Goal: Information Seeking & Learning: Learn about a topic

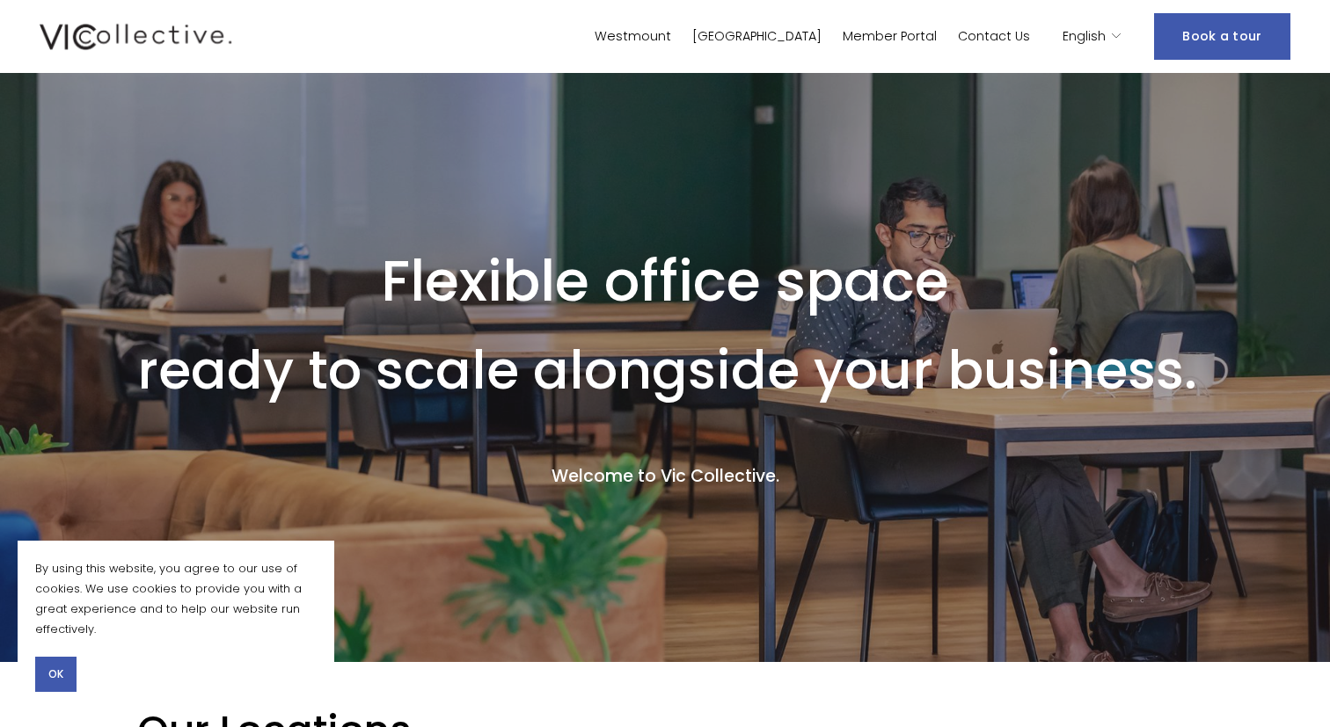
click at [53, 670] on span "OK" at bounding box center [55, 675] width 15 height 16
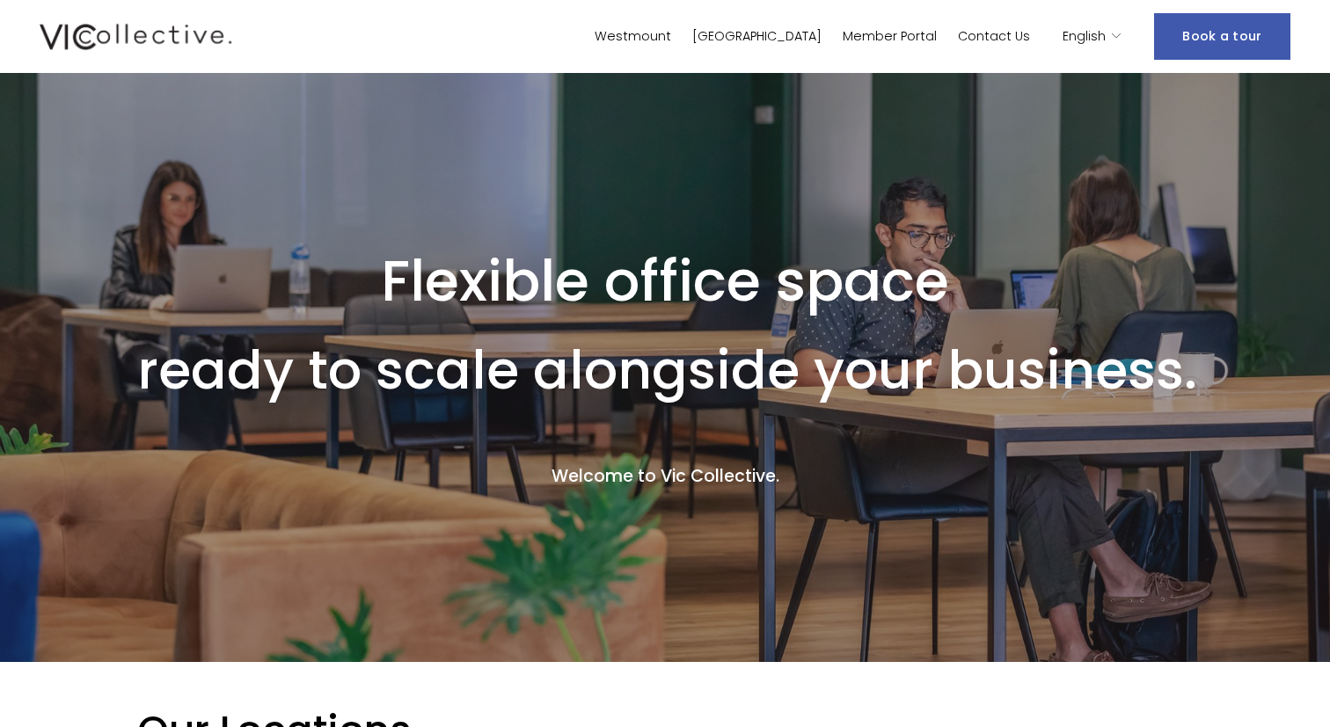
click at [671, 40] on link "Westmount" at bounding box center [633, 37] width 77 height 26
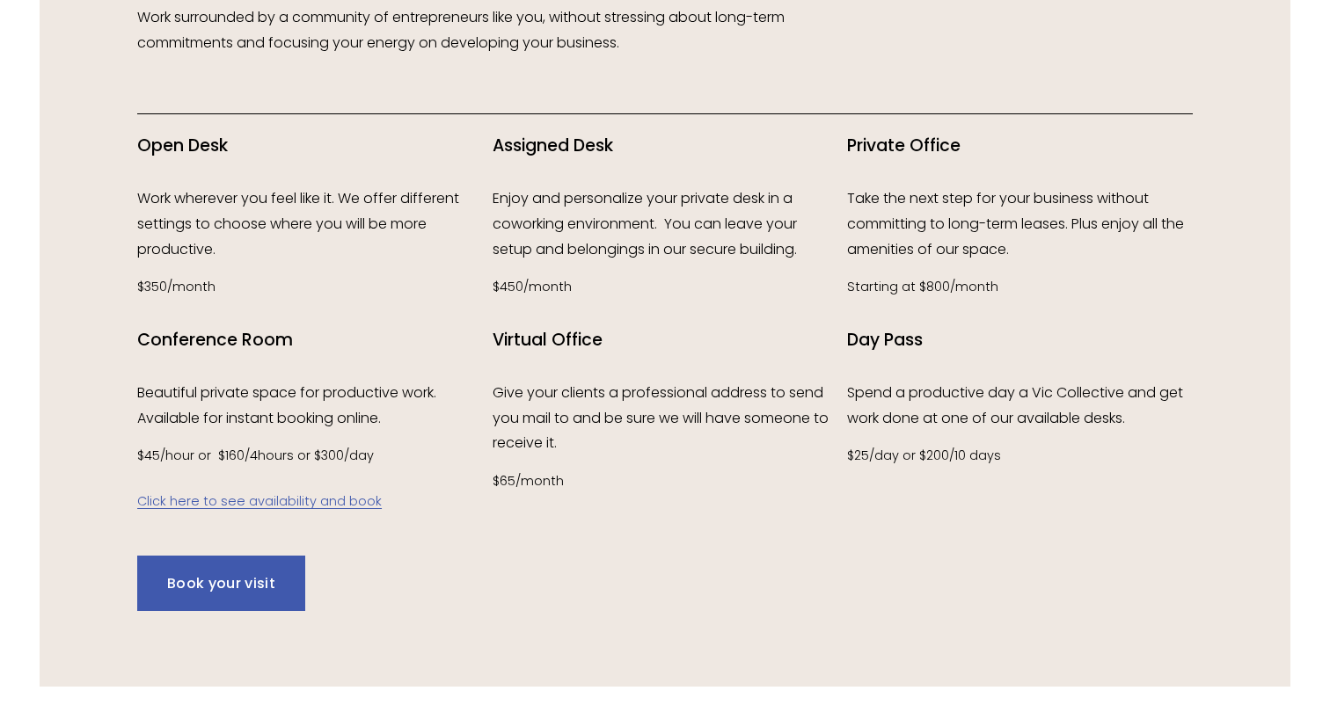
scroll to position [2319, 0]
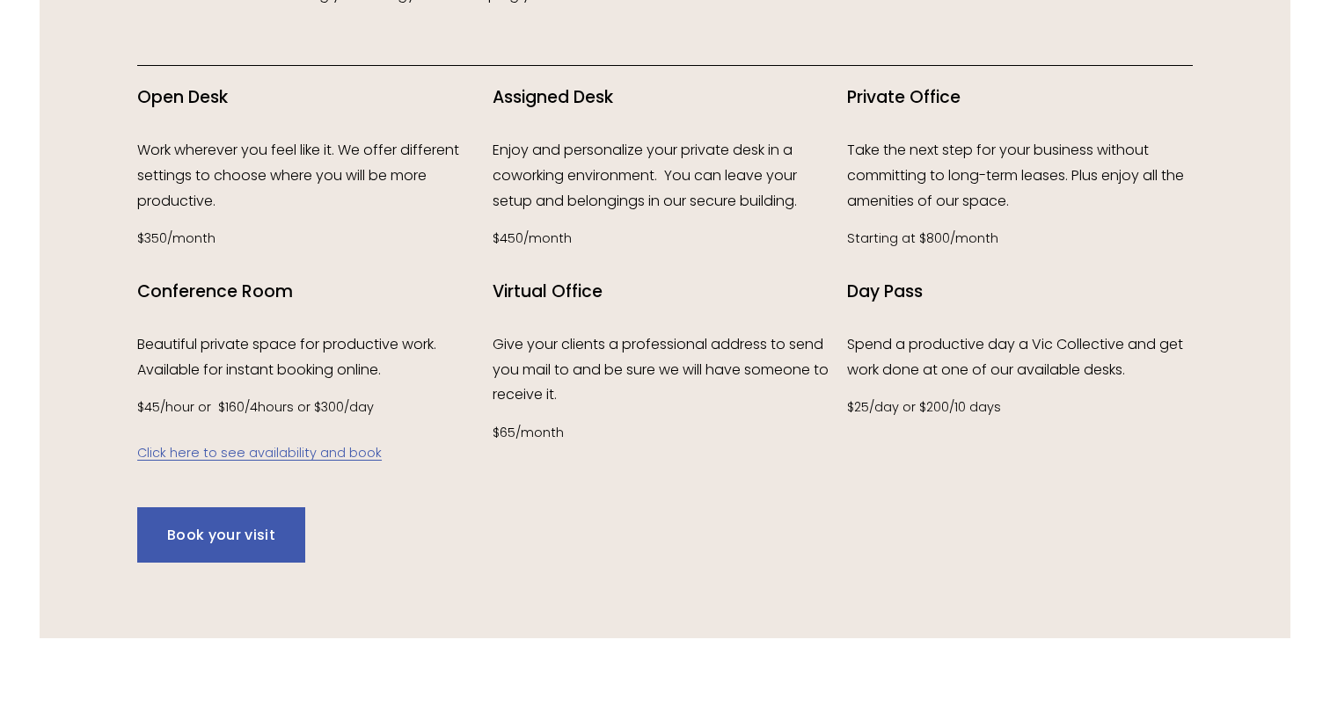
click at [541, 365] on p "Give your clients a professional address to send you mail to and be sure we wil…" at bounding box center [666, 370] width 346 height 76
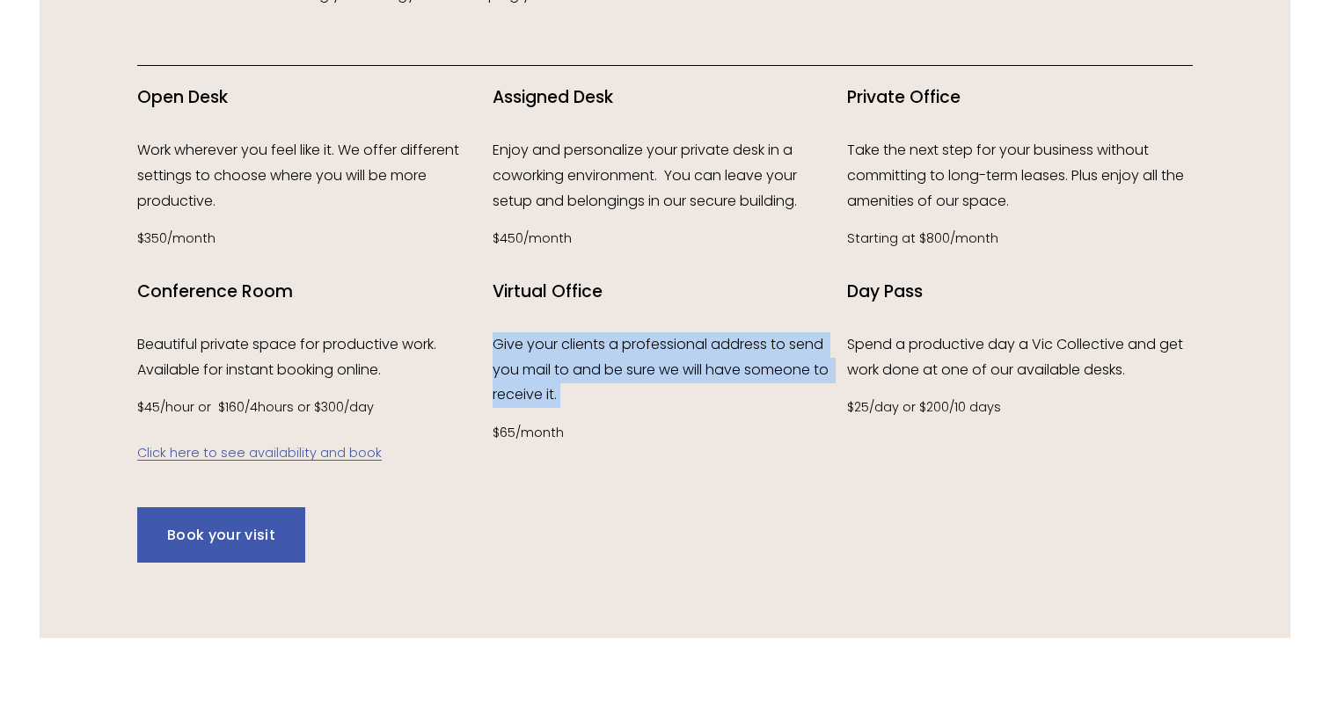
click at [541, 365] on p "Give your clients a professional address to send you mail to and be sure we wil…" at bounding box center [666, 370] width 346 height 76
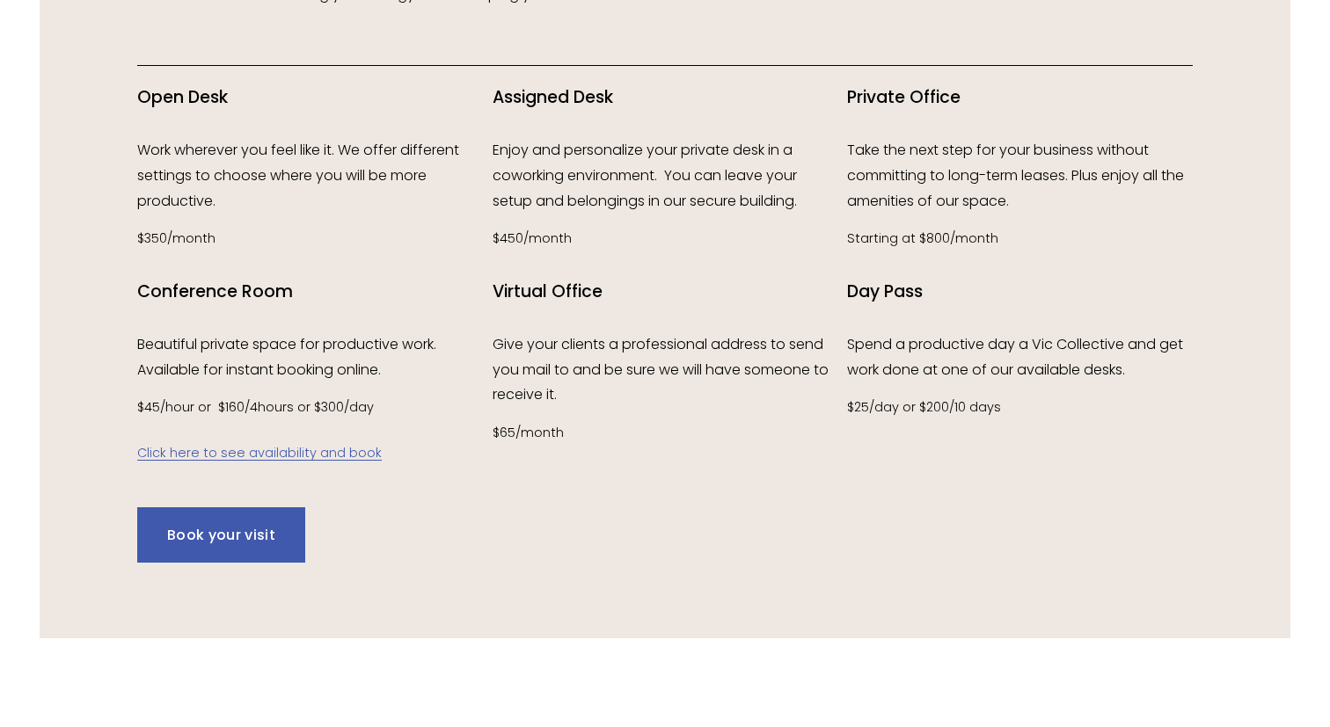
click at [571, 416] on div "Virtual Office Give your clients a professional address to send you mail to and…" at bounding box center [666, 363] width 346 height 164
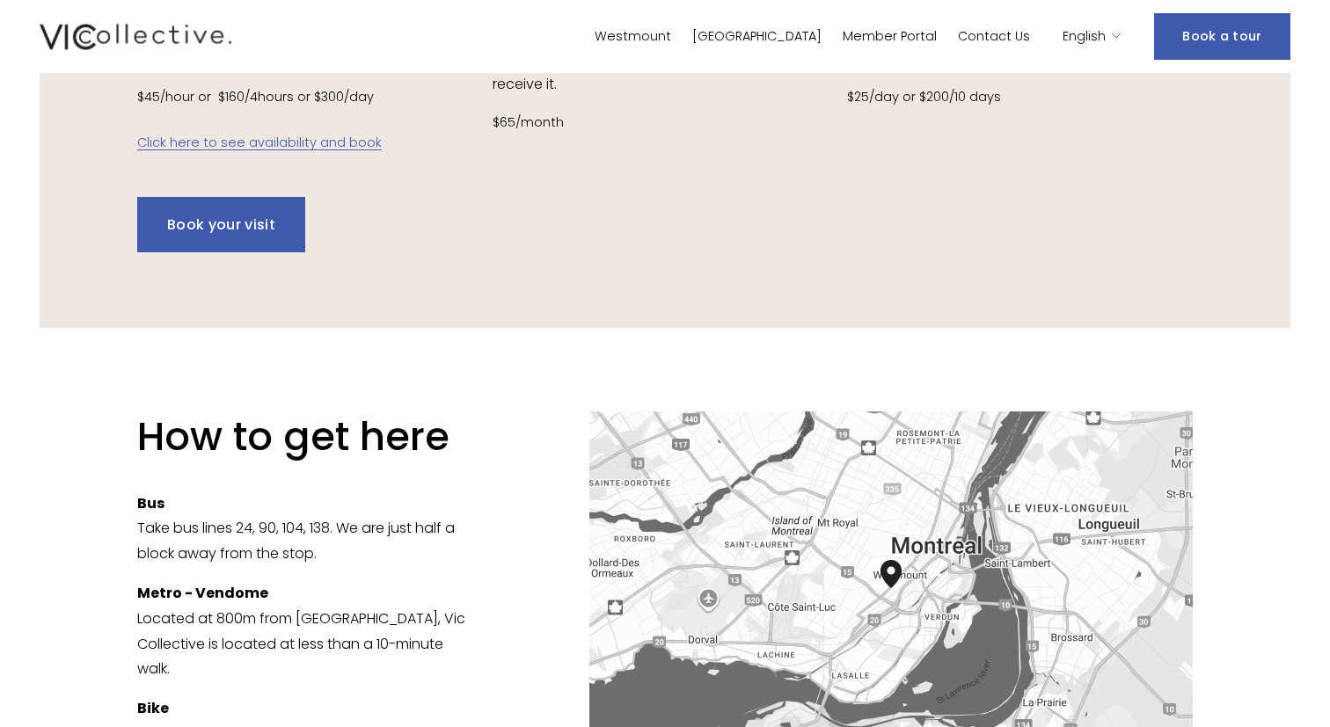
scroll to position [2295, 0]
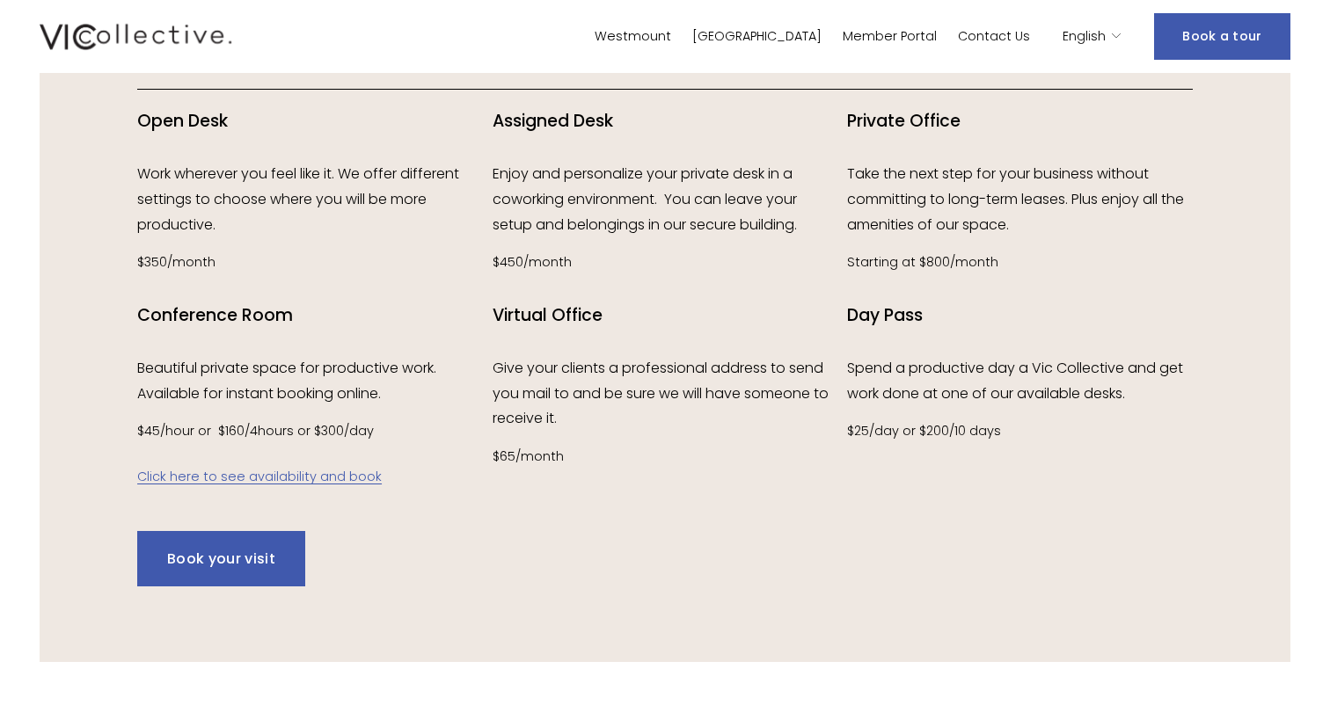
click at [598, 360] on p "Give your clients a professional address to send you mail to and be sure we wil…" at bounding box center [666, 394] width 346 height 76
click at [628, 379] on p "Give your clients a professional address to send you mail to and be sure we wil…" at bounding box center [666, 394] width 346 height 76
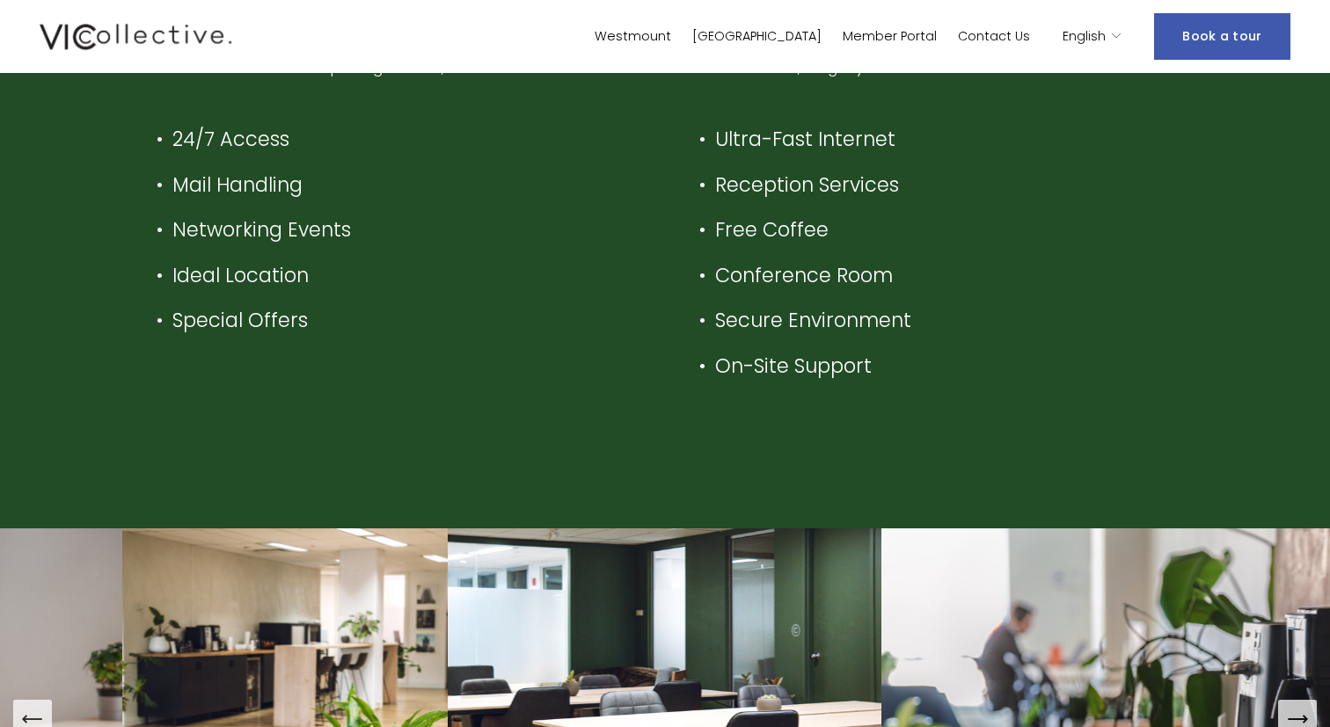
scroll to position [611, 0]
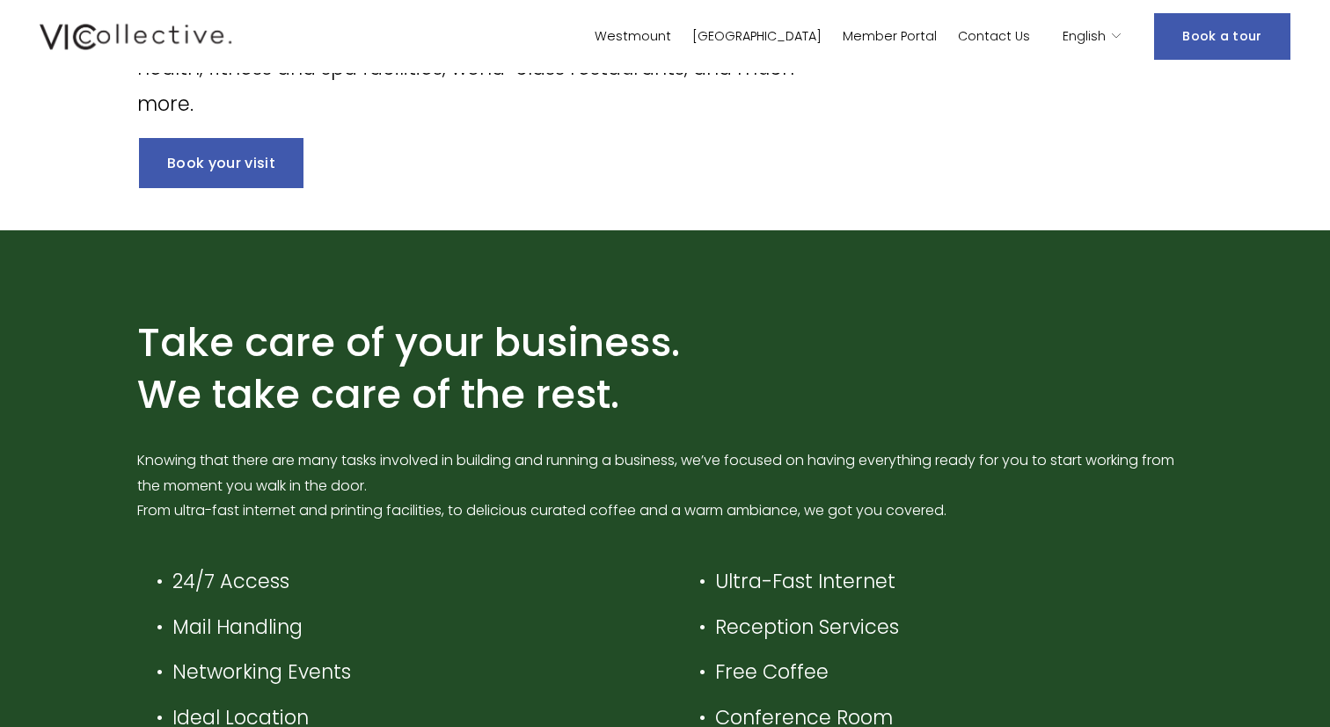
click at [1113, 33] on div "English" at bounding box center [1092, 37] width 60 height 26
click at [1084, 27] on span "English" at bounding box center [1083, 37] width 43 height 23
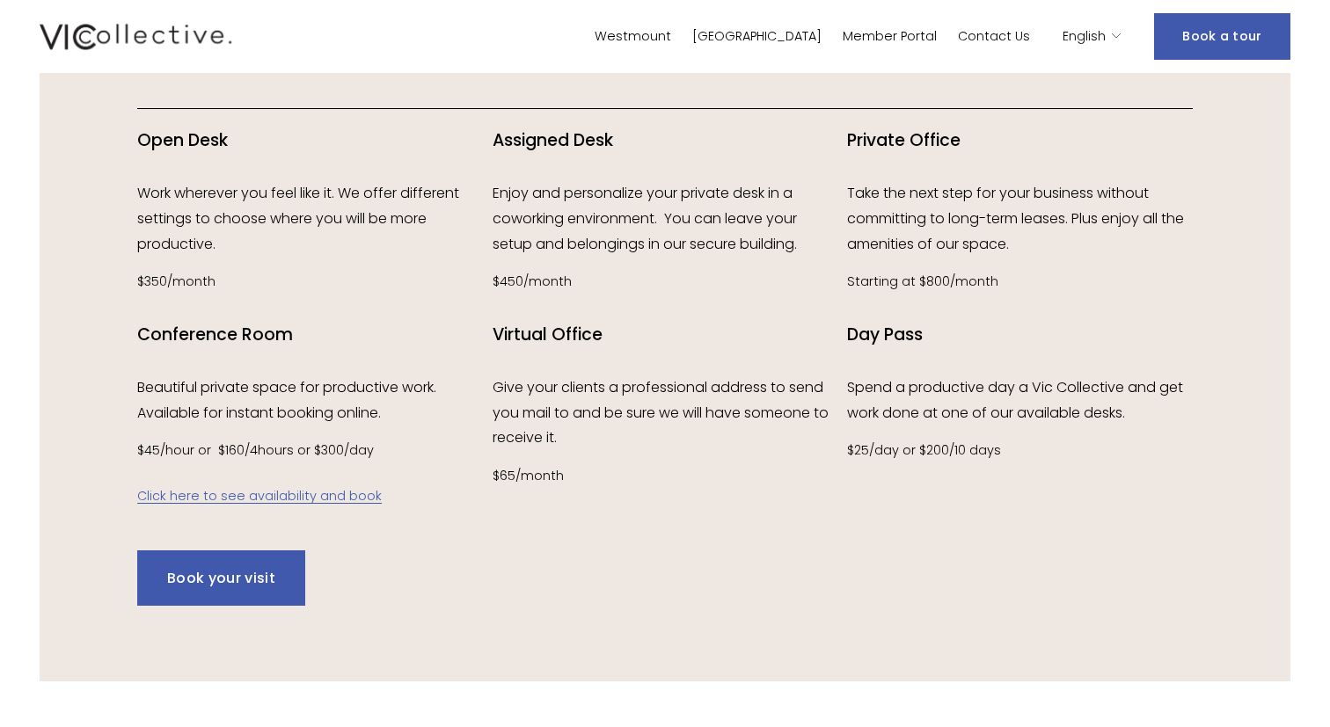
scroll to position [2376, 0]
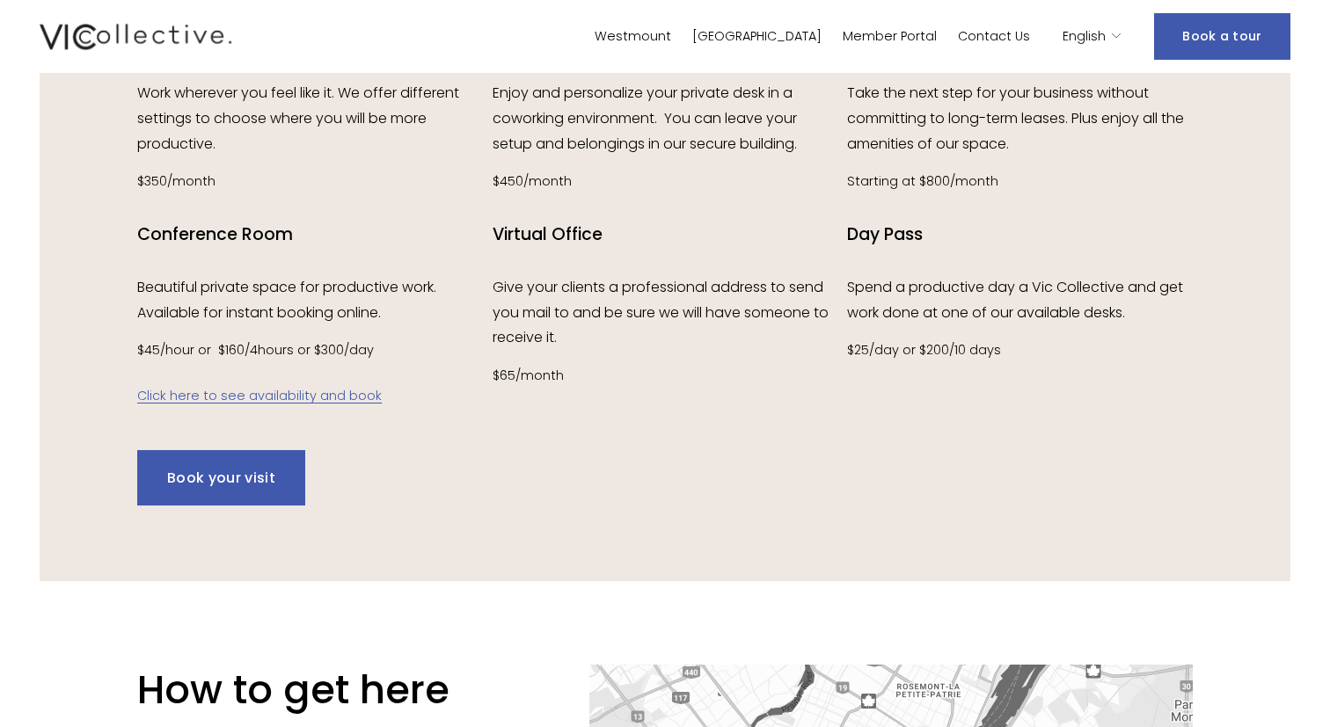
click at [508, 422] on div "Our Plans Work surrounded by a community of entrepreneurs like you, without str…" at bounding box center [665, 187] width 1250 height 703
click at [580, 223] on h4 "Virtual Office" at bounding box center [666, 235] width 346 height 24
click at [554, 369] on p "$65/month" at bounding box center [666, 376] width 346 height 23
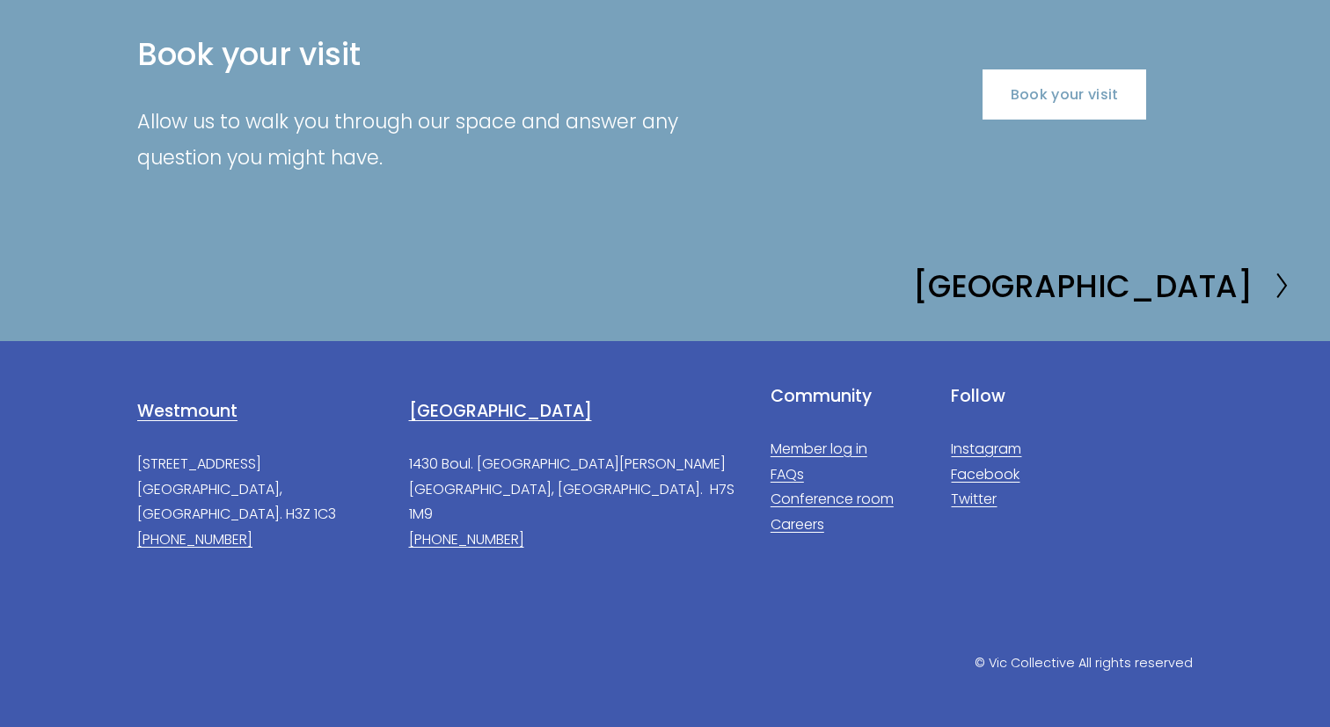
scroll to position [3487, 0]
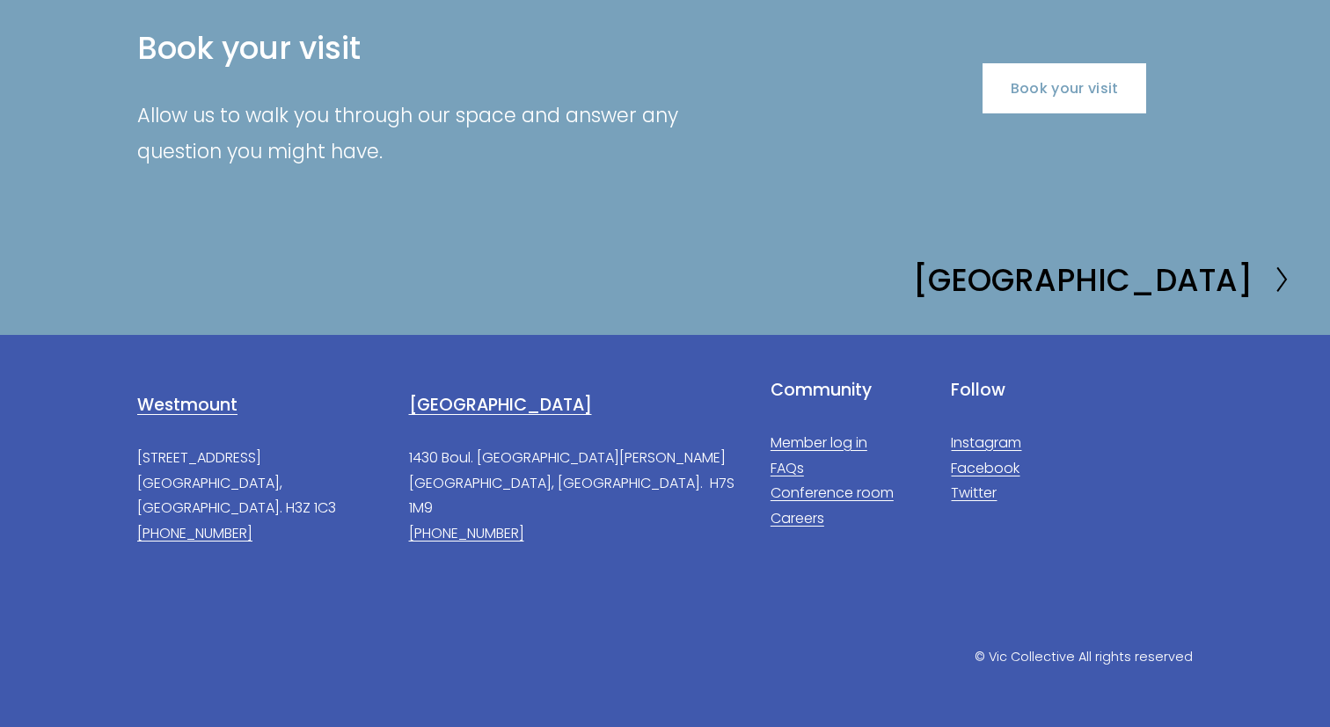
click at [787, 467] on link "FAQs" at bounding box center [786, 469] width 33 height 26
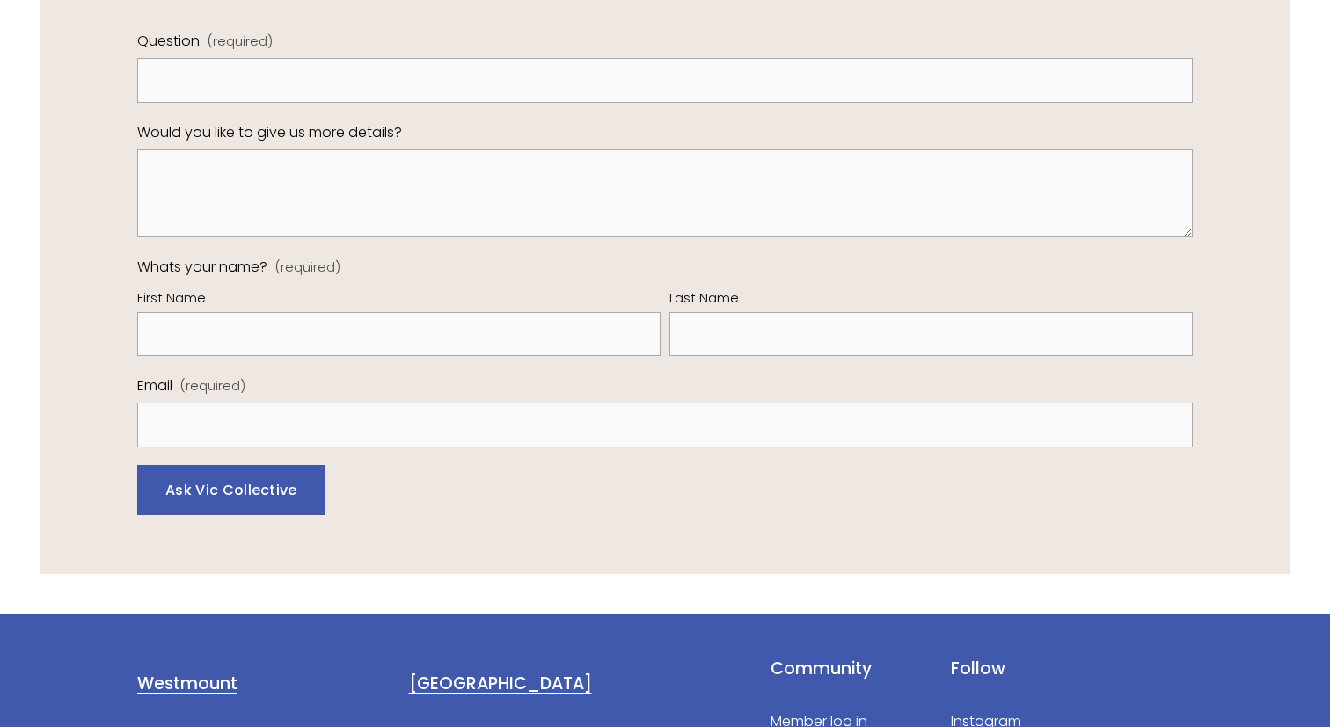
scroll to position [1397, 0]
